Goal: Transaction & Acquisition: Purchase product/service

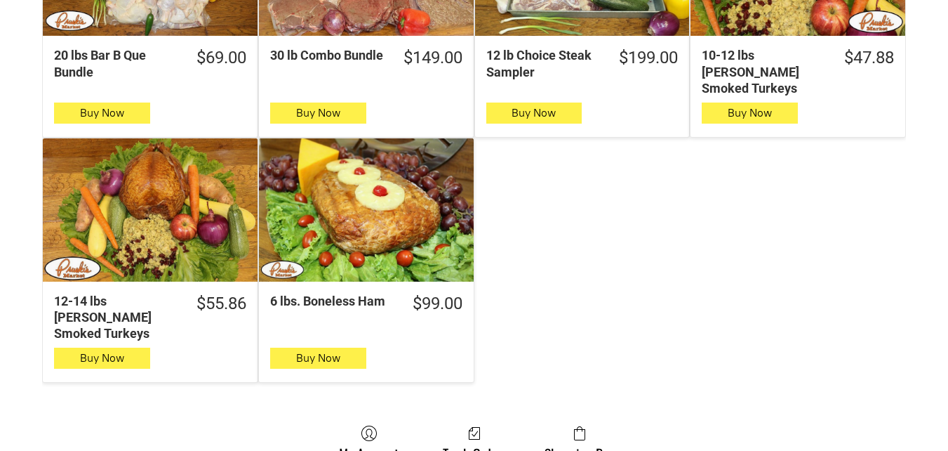
scroll to position [1123, 0]
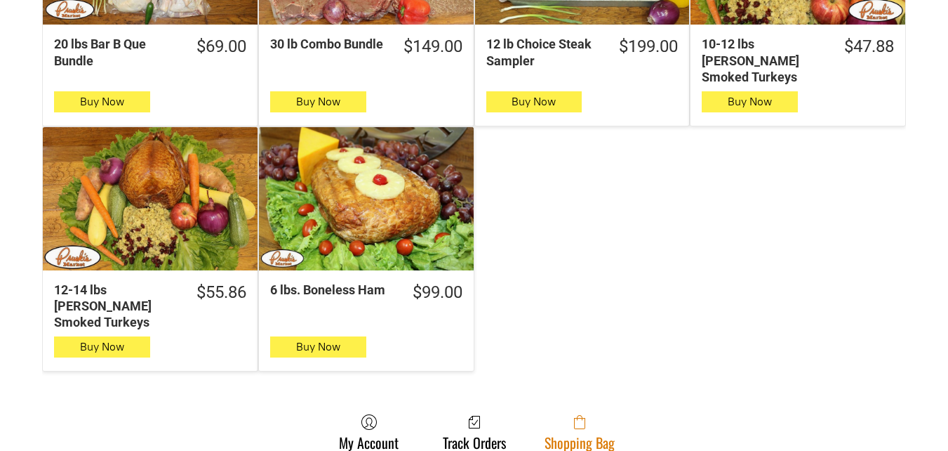
click at [547, 413] on span at bounding box center [580, 421] width 70 height 17
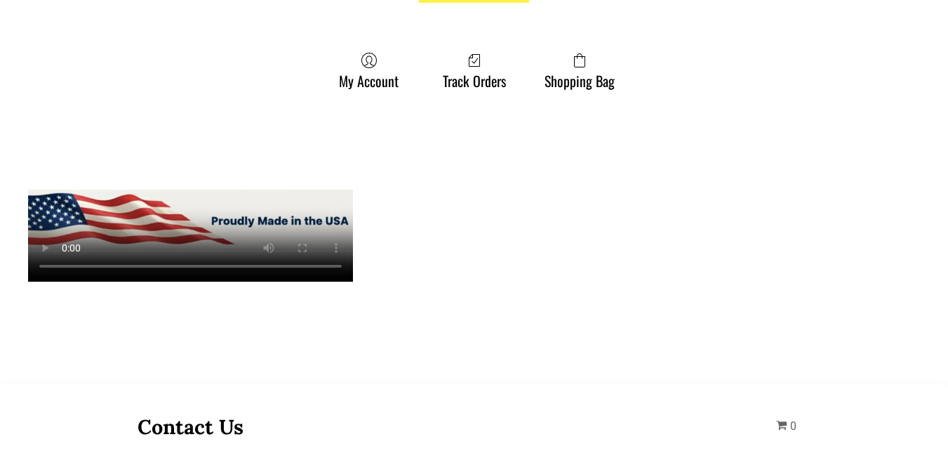
scroll to position [561, 0]
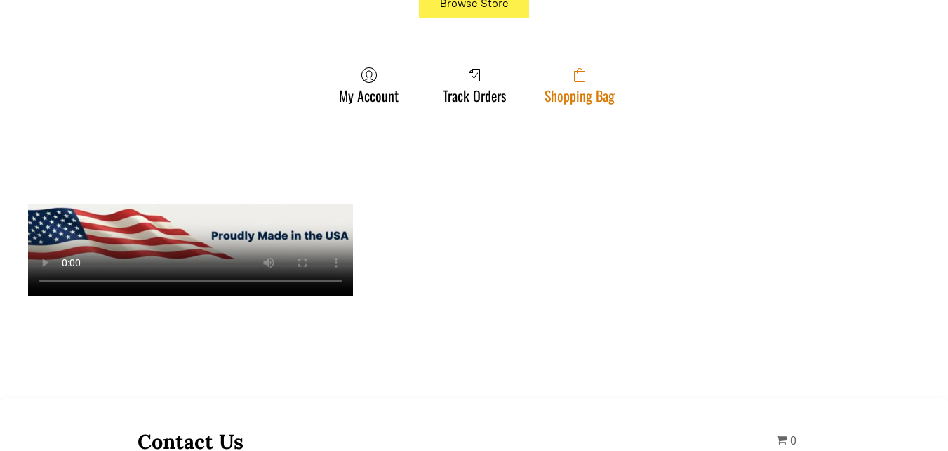
click at [583, 91] on link "Shopping Bag" at bounding box center [580, 85] width 84 height 37
click at [566, 97] on link "Shopping Bag" at bounding box center [580, 85] width 84 height 37
click at [601, 81] on span at bounding box center [580, 75] width 70 height 17
